Goal: Use online tool/utility: Utilize a website feature to perform a specific function

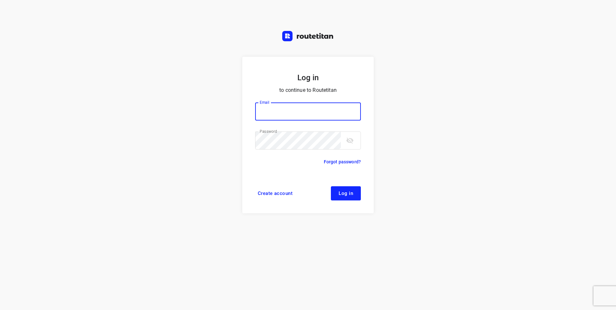
type input "[EMAIL_ADDRESS][DOMAIN_NAME]"
click at [346, 191] on span "Log in" at bounding box center [345, 193] width 14 height 5
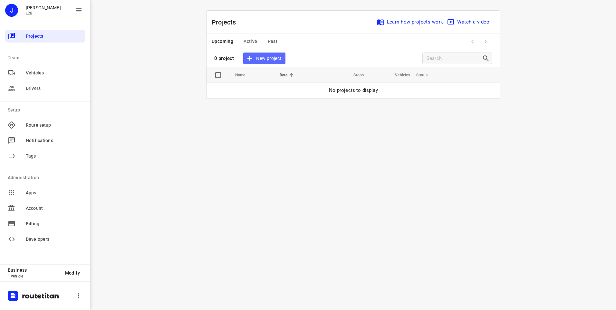
click at [268, 59] on span "New project" at bounding box center [264, 58] width 34 height 8
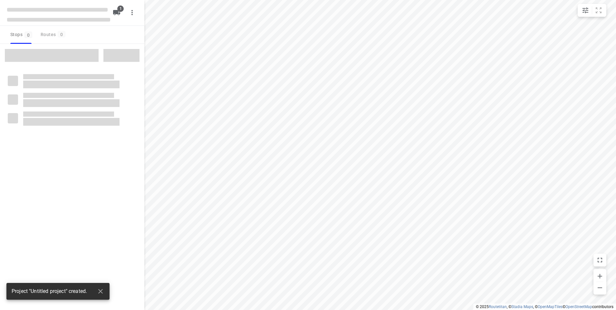
type input "distance"
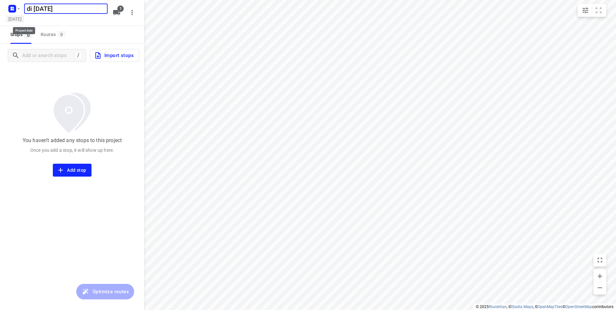
type input "di [DATE]"
click at [24, 20] on h5 "[DATE]" at bounding box center [15, 18] width 18 height 7
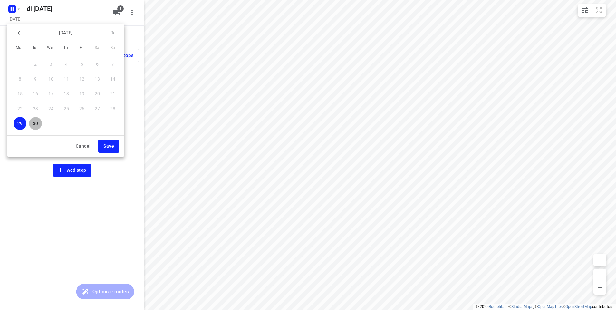
click at [37, 123] on p "30" at bounding box center [35, 123] width 5 height 6
click at [115, 148] on button "Save" at bounding box center [108, 145] width 21 height 13
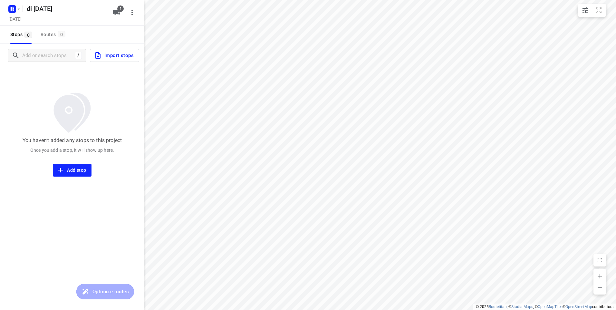
click at [110, 58] on span "Import stops" at bounding box center [114, 55] width 40 height 8
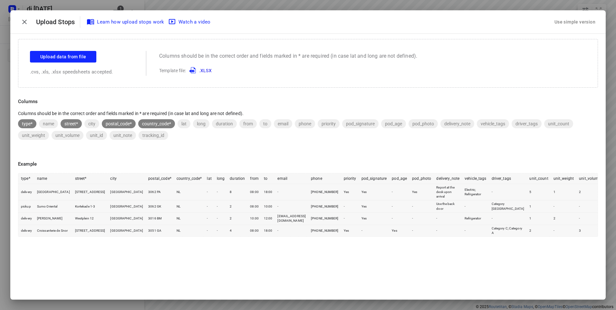
click at [569, 20] on div "Use simple version" at bounding box center [574, 22] width 43 height 11
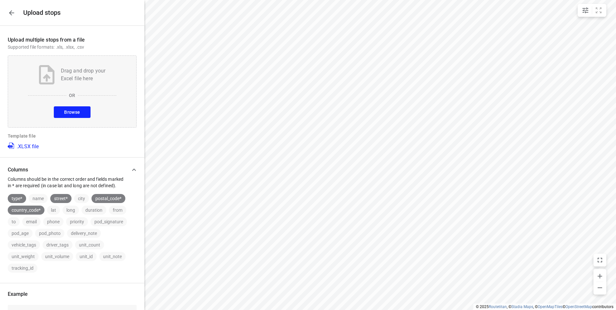
click at [72, 112] on span "Browse" at bounding box center [72, 112] width 16 height 8
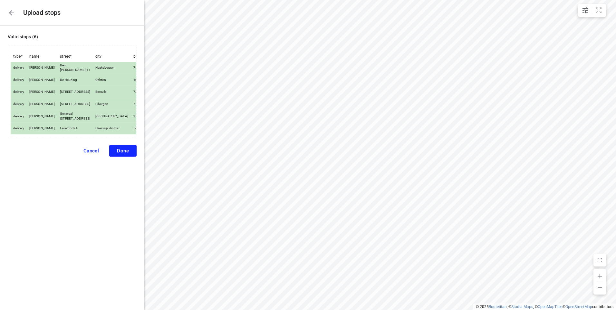
click at [121, 154] on span "Done" at bounding box center [123, 151] width 12 height 6
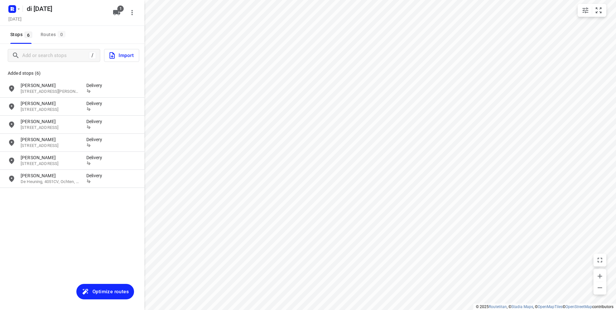
click at [110, 292] on span "Optimize routes" at bounding box center [110, 291] width 36 height 8
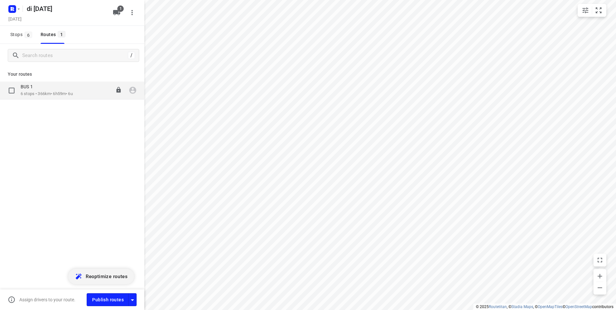
click at [56, 90] on div "BUS 1" at bounding box center [47, 87] width 52 height 7
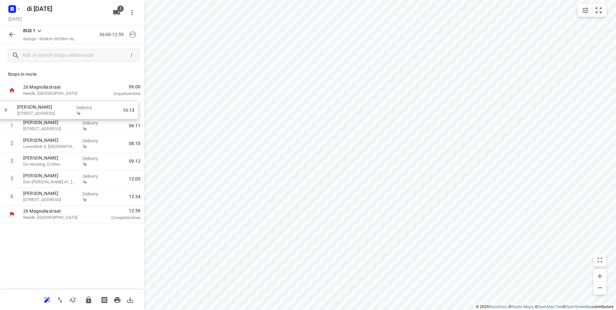
drag, startPoint x: 64, startPoint y: 164, endPoint x: 58, endPoint y: 100, distance: 63.7
click at [58, 100] on div "1 [PERSON_NAME] [STREET_ADDRESS], Borculo Delivery 06:11 2 [PERSON_NAME] Laverd…" at bounding box center [72, 152] width 144 height 106
drag, startPoint x: 58, startPoint y: 166, endPoint x: 54, endPoint y: 119, distance: 47.2
click at [54, 119] on div "1 [PERSON_NAME] Generaal Winkelmanstraat 4, [GEOGRAPHIC_DATA] Delivery 07:36 2 …" at bounding box center [72, 152] width 144 height 106
drag, startPoint x: 52, startPoint y: 163, endPoint x: 50, endPoint y: 141, distance: 22.7
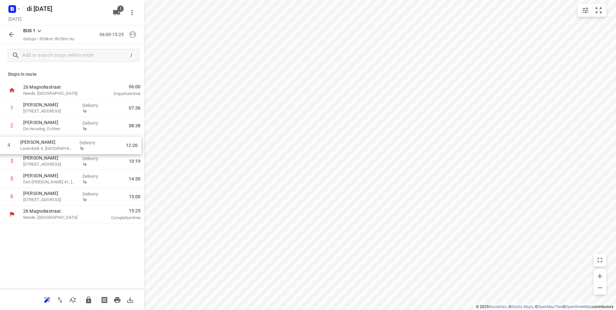
click at [50, 141] on div "1 [PERSON_NAME] Generaal [STREET_ADDRESS] Delivery 07:36 2 [PERSON_NAME] De Heu…" at bounding box center [72, 152] width 144 height 106
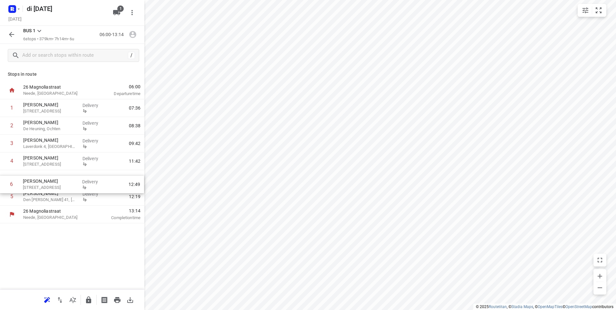
drag, startPoint x: 43, startPoint y: 198, endPoint x: 42, endPoint y: 180, distance: 17.8
click at [42, 180] on div "1 [PERSON_NAME] Generaal [STREET_ADDRESS] Delivery 07:36 2 [PERSON_NAME] De Heu…" at bounding box center [72, 152] width 144 height 106
